Goal: Information Seeking & Learning: Compare options

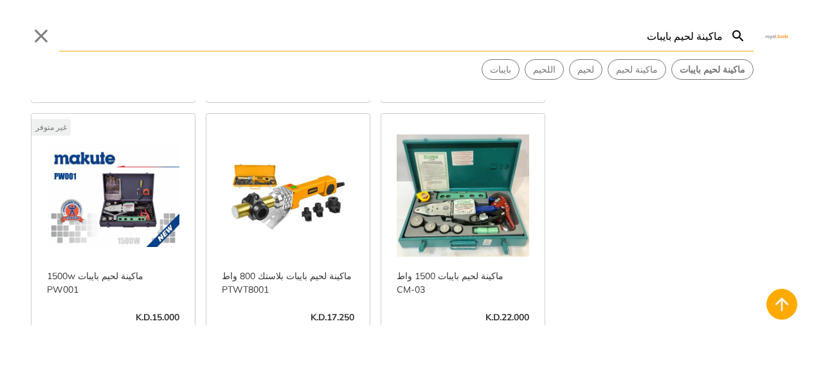
scroll to position [279, 0]
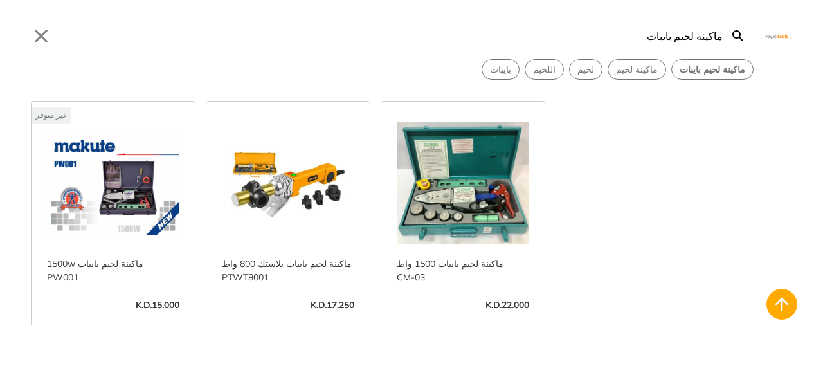
click at [469, 318] on link "عرض المزيد ->" at bounding box center [463, 318] width 132 height 0
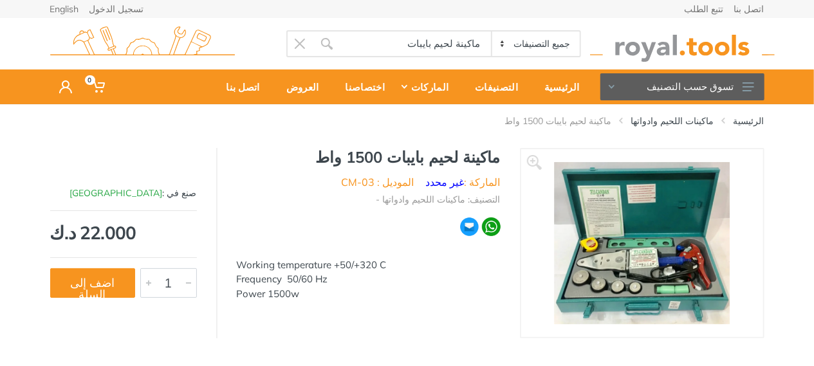
click at [651, 216] on img at bounding box center [642, 243] width 176 height 162
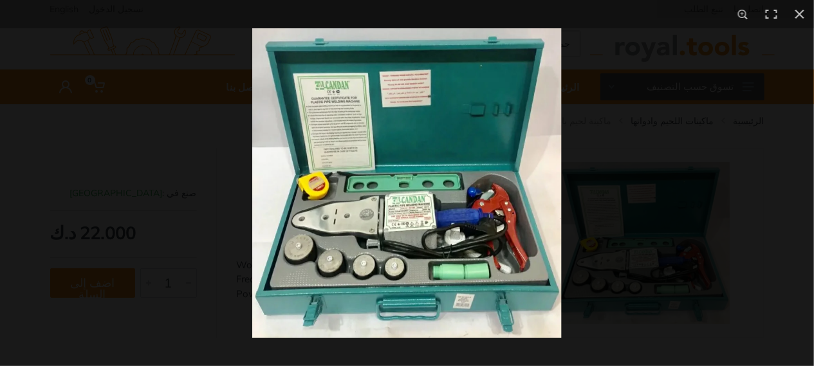
click at [455, 228] on img at bounding box center [406, 182] width 309 height 309
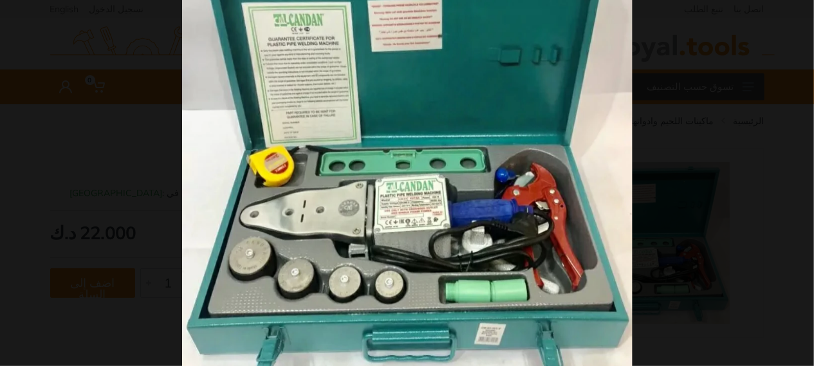
click at [800, 12] on button at bounding box center [799, 14] width 28 height 28
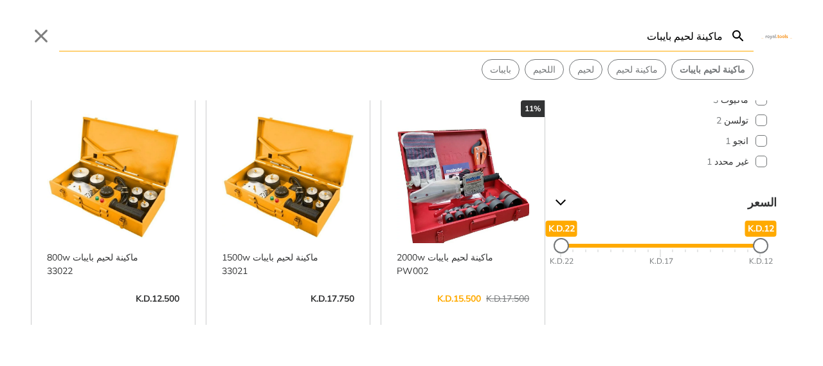
scroll to position [22, 0]
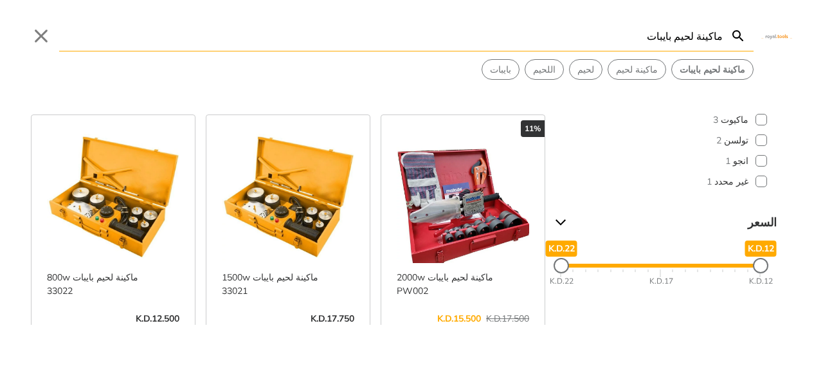
click at [466, 332] on link "عرض المزيد ->" at bounding box center [463, 332] width 132 height 0
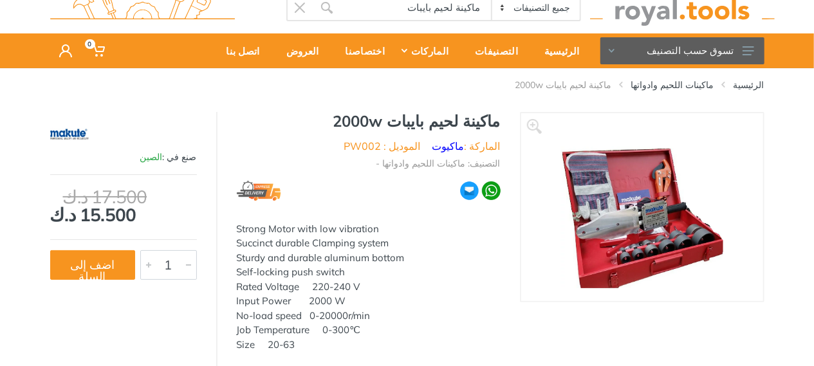
scroll to position [64, 0]
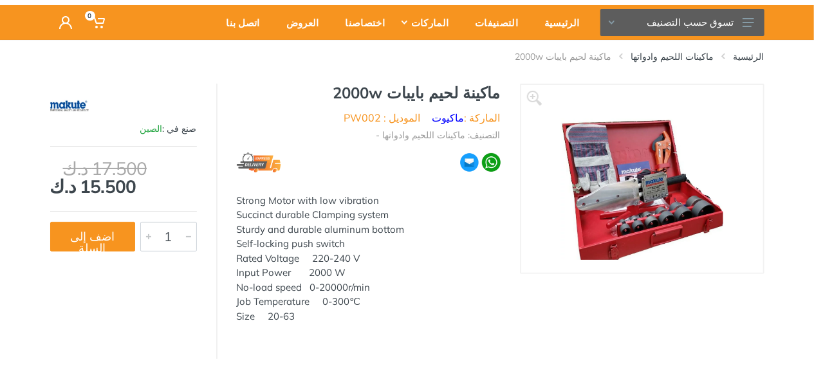
click at [642, 181] on img at bounding box center [641, 179] width 162 height 162
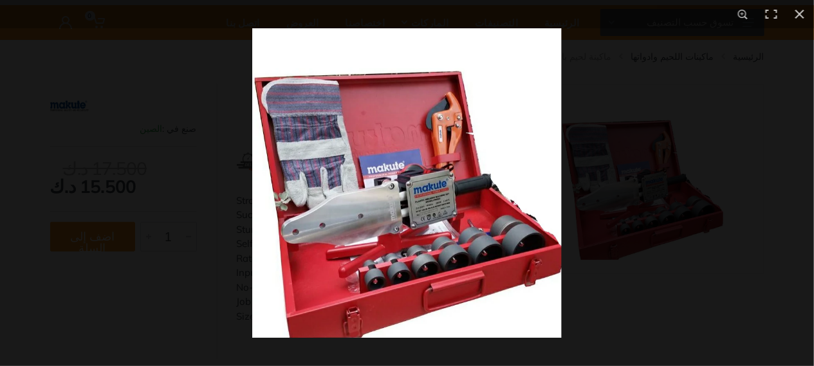
click at [385, 217] on img at bounding box center [406, 182] width 309 height 309
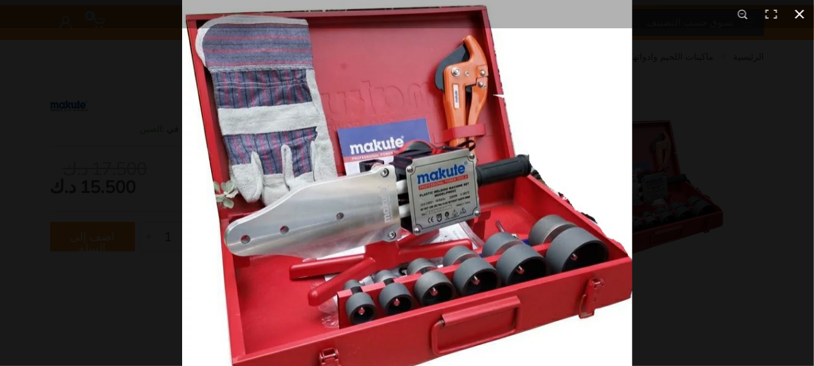
click at [802, 11] on button at bounding box center [799, 14] width 28 height 28
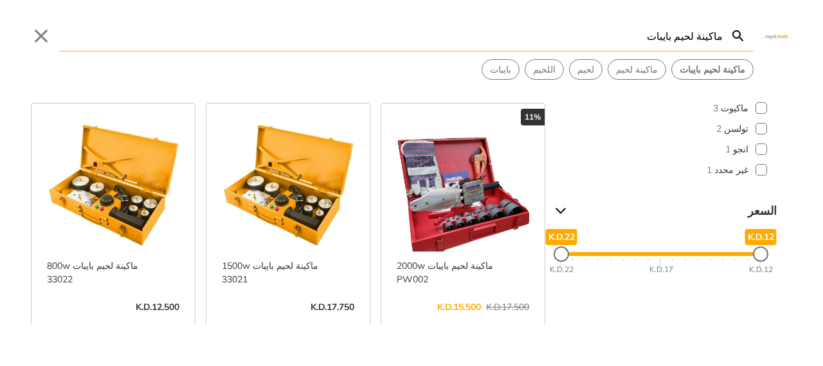
scroll to position [39, 0]
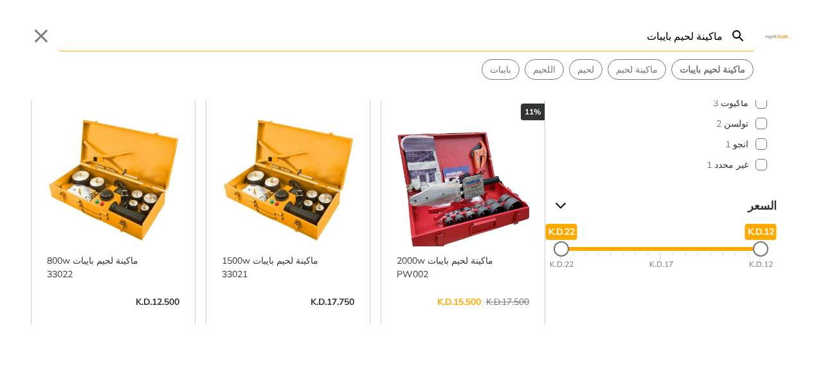
click at [291, 315] on link "عرض المزيد ->" at bounding box center [288, 315] width 132 height 0
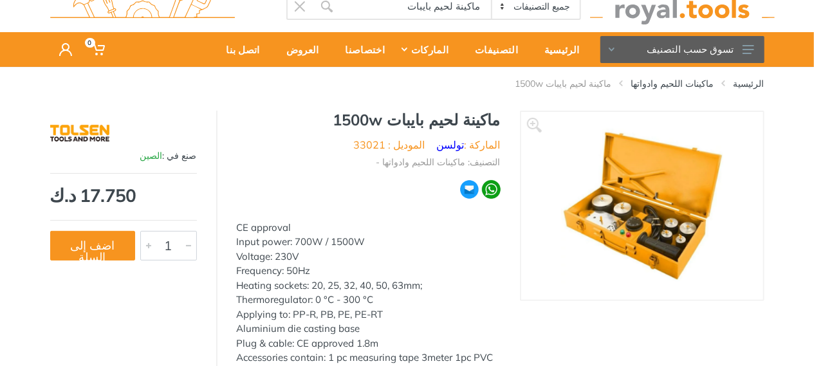
scroll to position [64, 0]
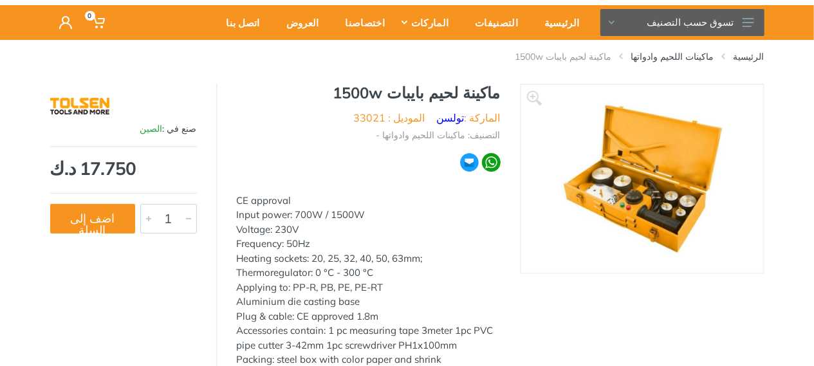
click at [632, 184] on img at bounding box center [642, 179] width 162 height 162
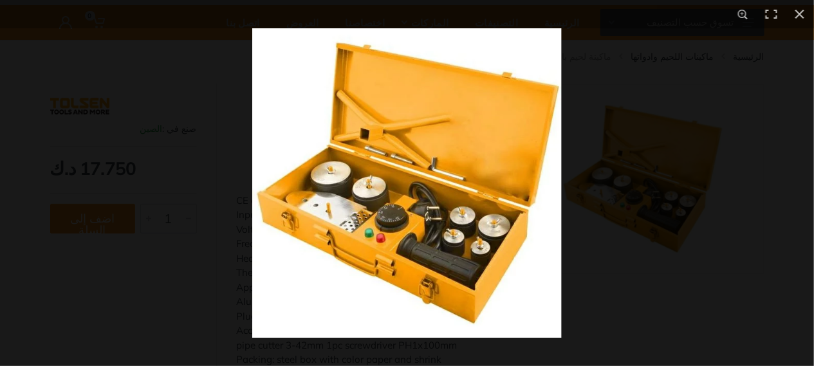
click at [416, 212] on img at bounding box center [406, 182] width 309 height 309
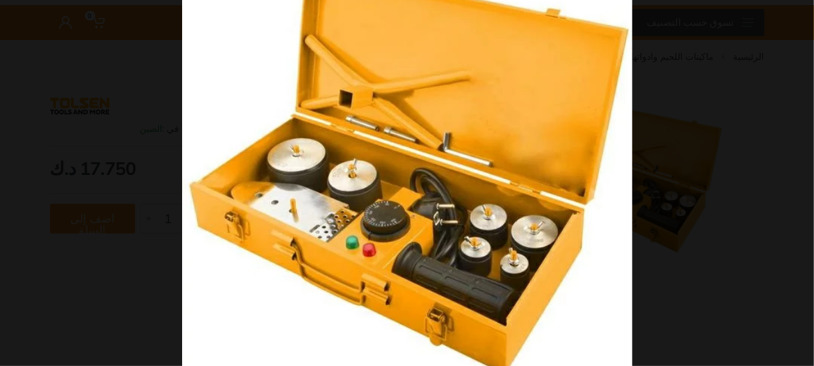
click at [799, 15] on button at bounding box center [799, 14] width 28 height 28
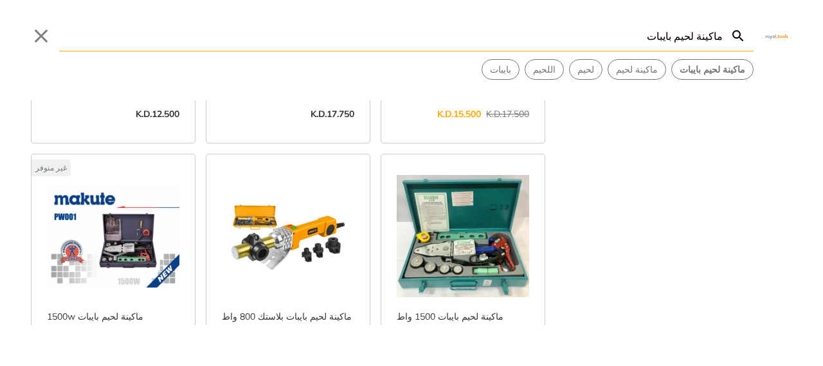
scroll to position [296, 0]
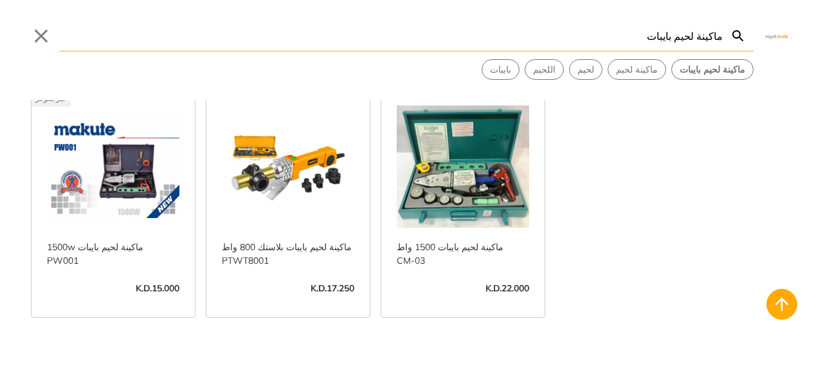
click at [308, 302] on link "عرض المزيد ->" at bounding box center [288, 302] width 132 height 0
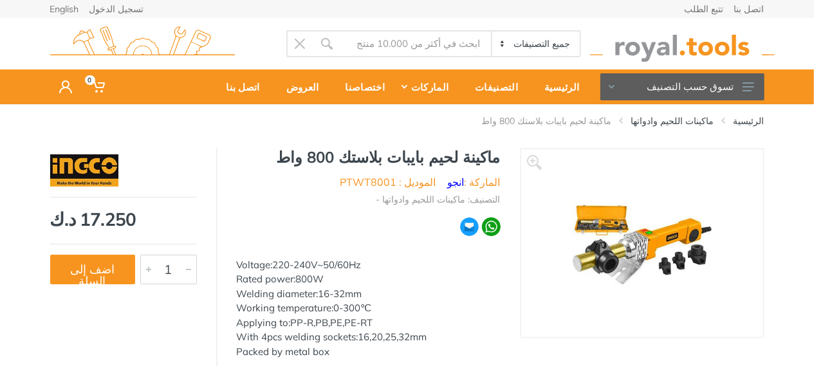
type input "ماكينة لحيم بايبات"
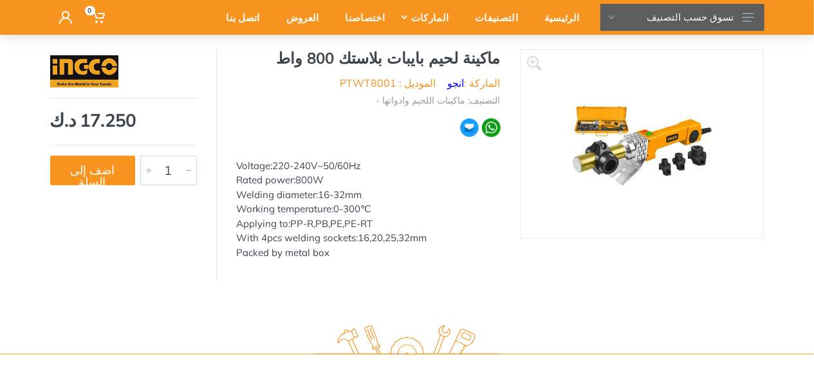
scroll to position [129, 0]
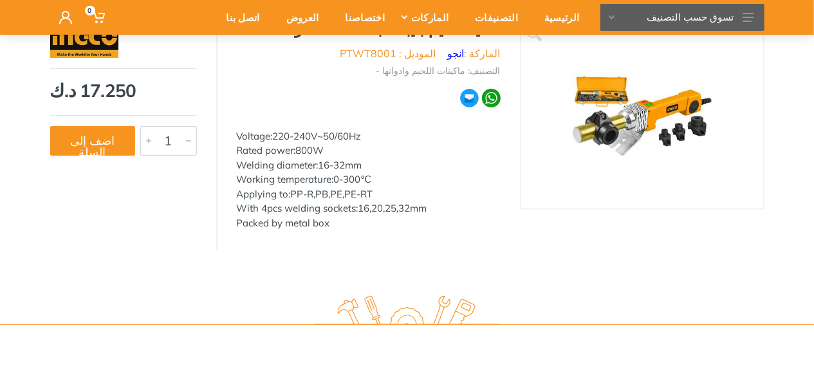
click at [675, 122] on img at bounding box center [642, 114] width 162 height 162
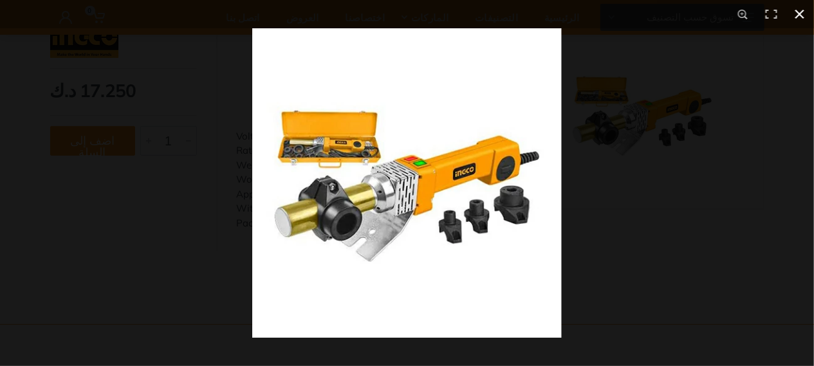
click at [803, 15] on button at bounding box center [799, 14] width 28 height 28
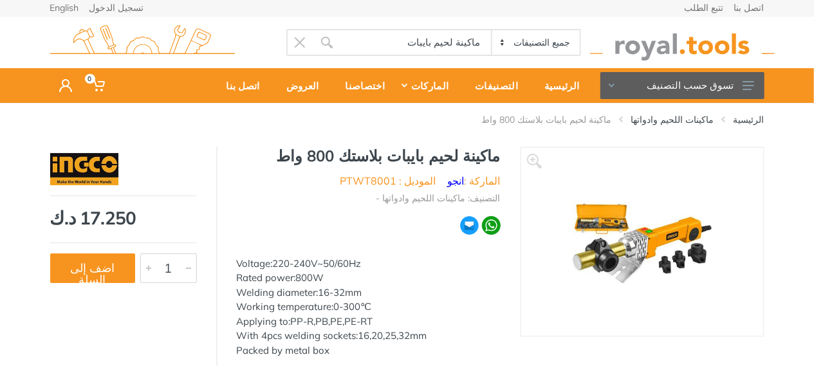
scroll to position [0, 0]
